Goal: Check status: Check status

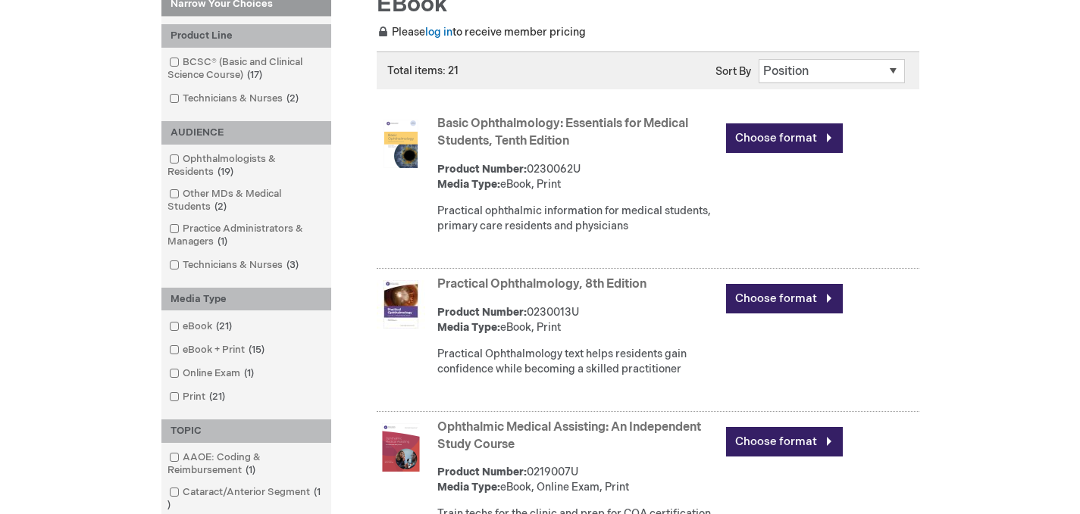
scroll to position [234, 0]
click at [408, 302] on img at bounding box center [401, 304] width 48 height 48
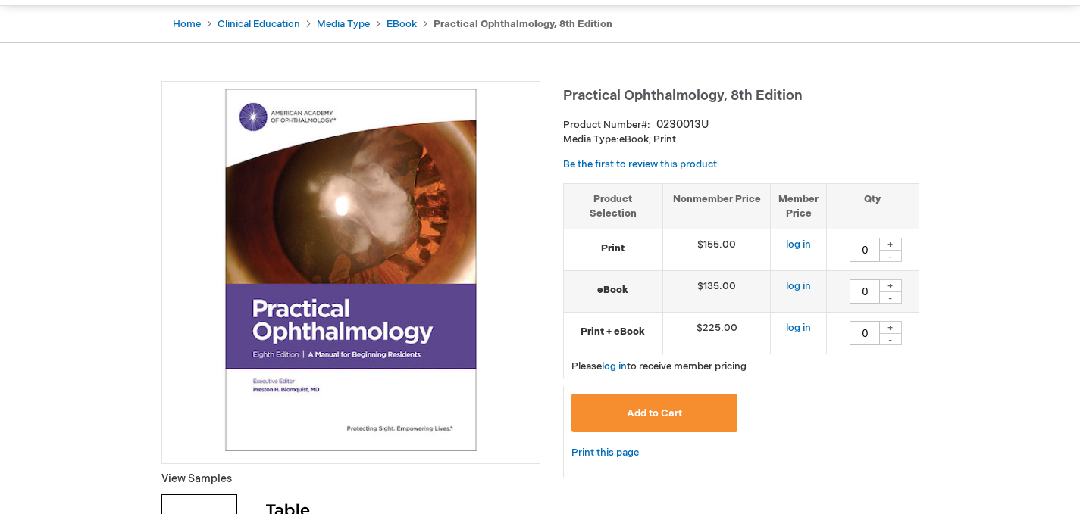
scroll to position [152, 0]
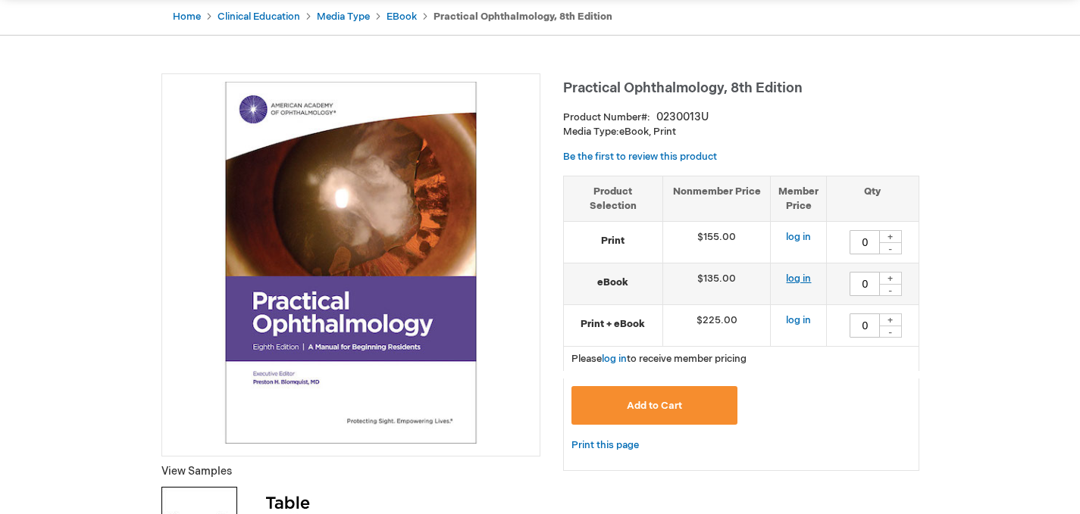
click at [794, 282] on link "log in" at bounding box center [798, 279] width 25 height 12
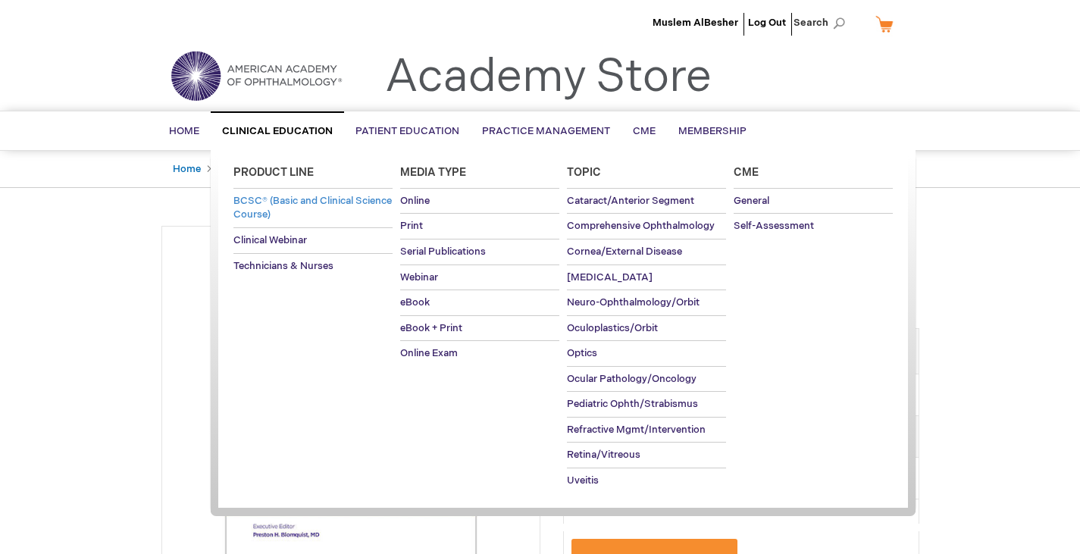
click at [273, 207] on link "BCSC® (Basic and Clinical Science Course)" at bounding box center [312, 208] width 159 height 39
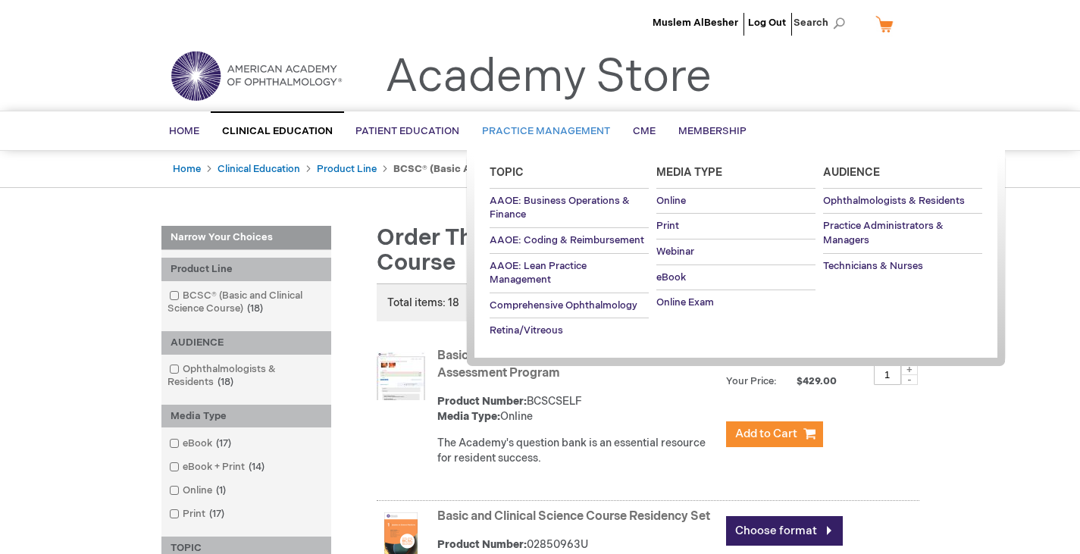
click at [528, 133] on span "Practice Management" at bounding box center [546, 131] width 128 height 12
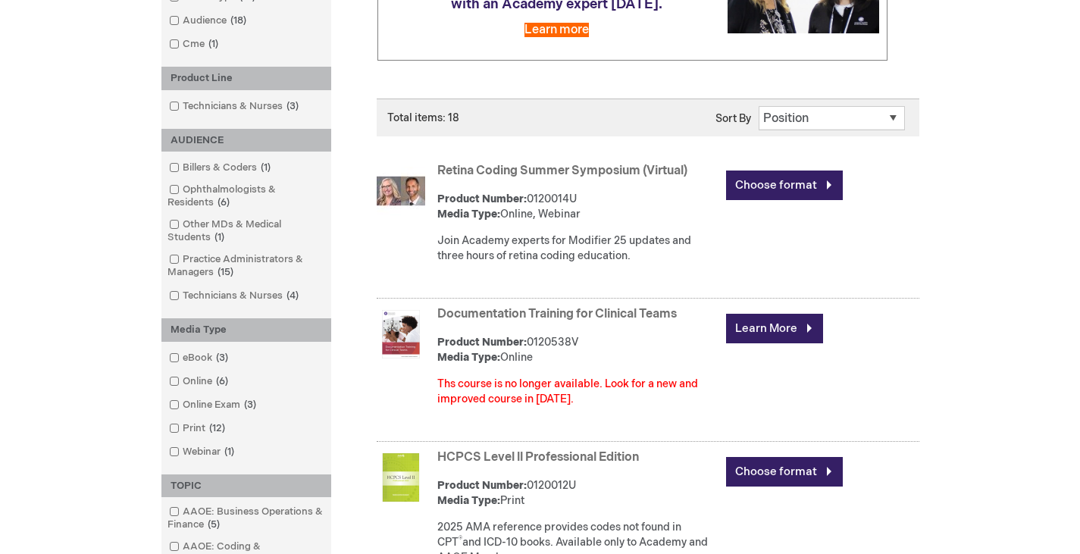
scroll to position [323, 0]
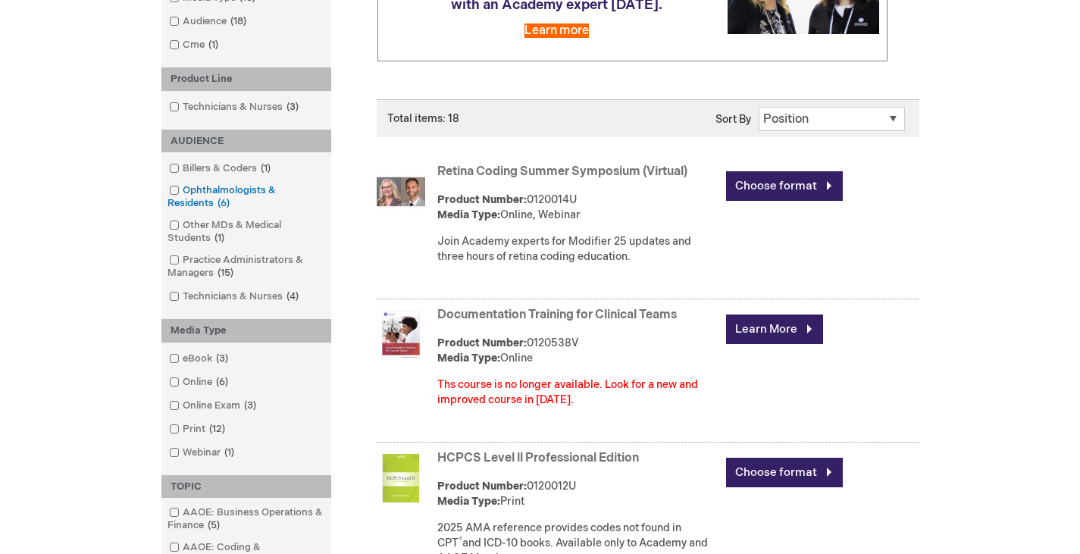
click at [206, 192] on link "Ophthalmologists & Residents 6 items" at bounding box center [246, 196] width 162 height 27
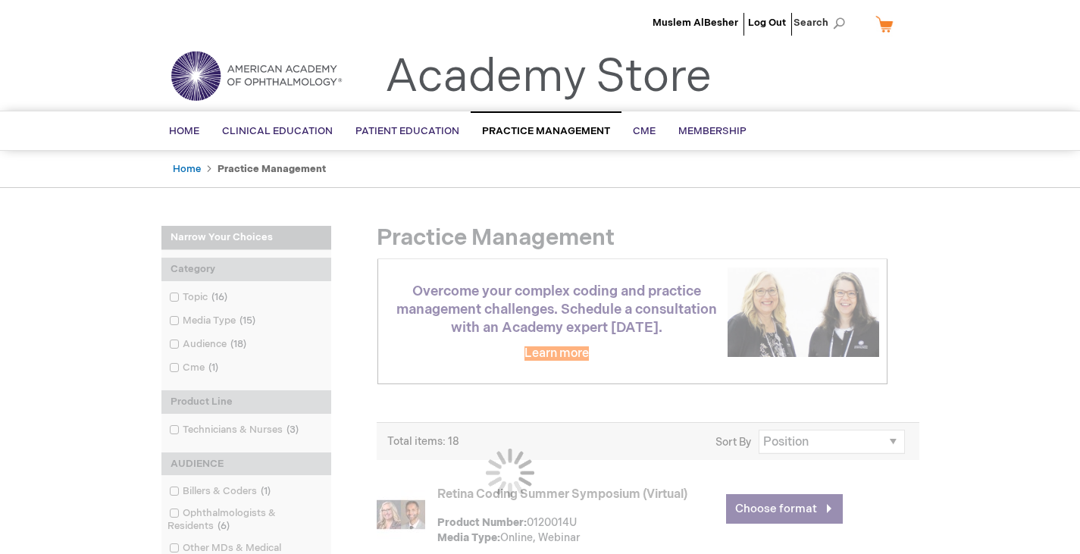
click at [886, 21] on link "My Cart" at bounding box center [890, 24] width 36 height 27
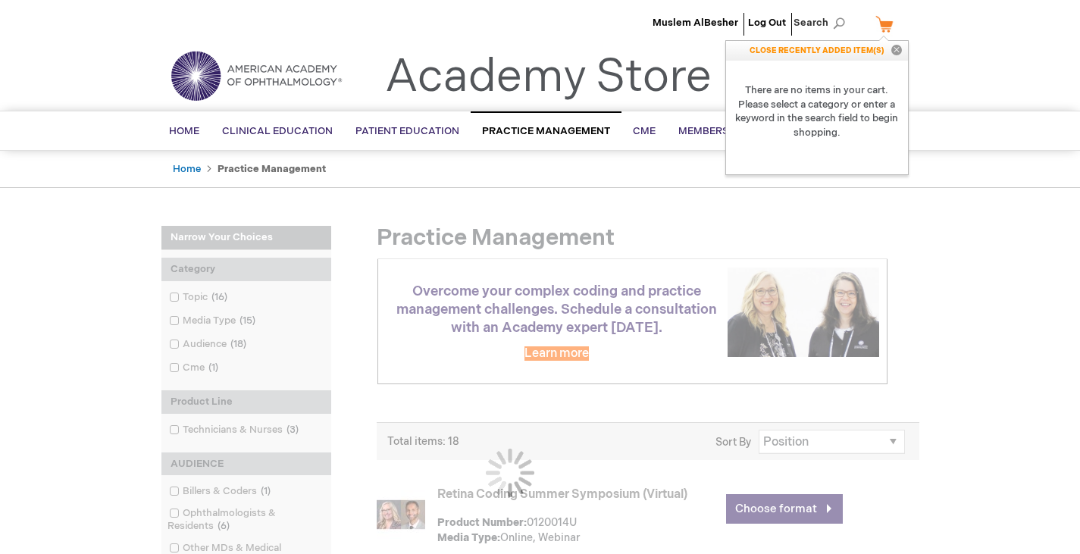
click at [890, 47] on button "Close" at bounding box center [896, 51] width 23 height 20
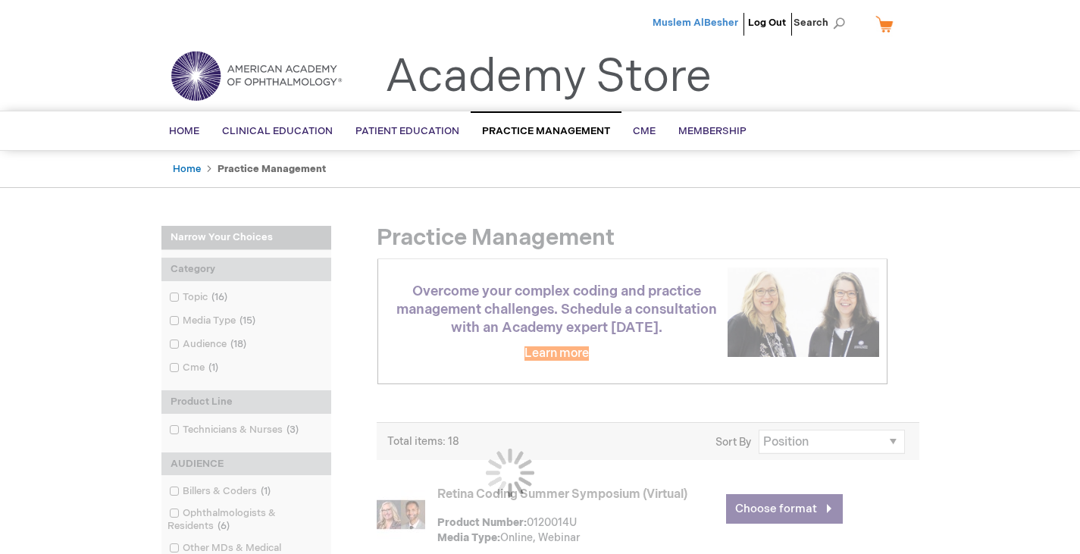
click at [711, 23] on span "Muslem AlBesher" at bounding box center [695, 23] width 86 height 12
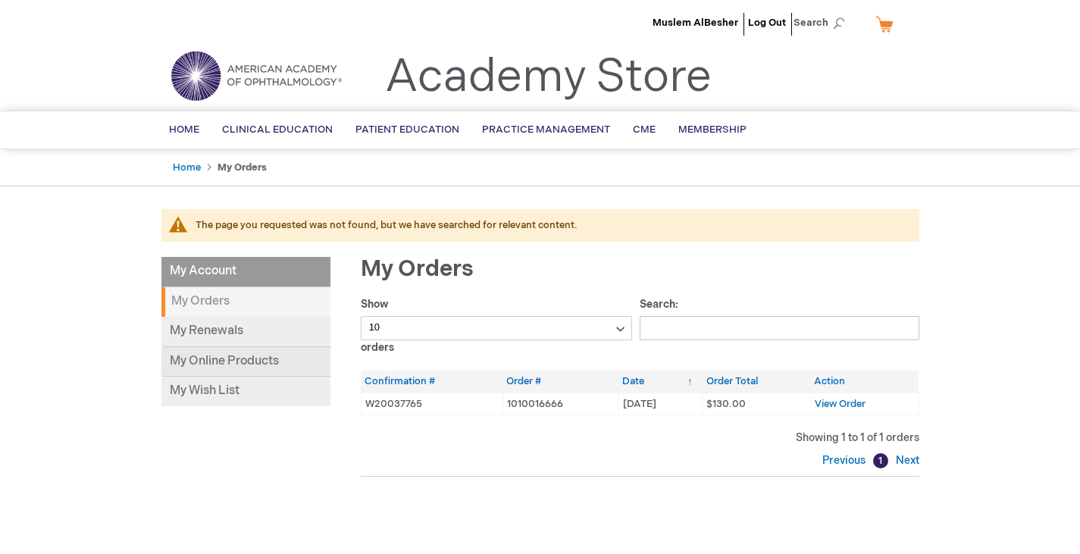
click at [271, 360] on link "My Online Products" at bounding box center [245, 362] width 169 height 30
click at [836, 405] on span "View Order" at bounding box center [839, 404] width 51 height 12
